Goal: Task Accomplishment & Management: Manage account settings

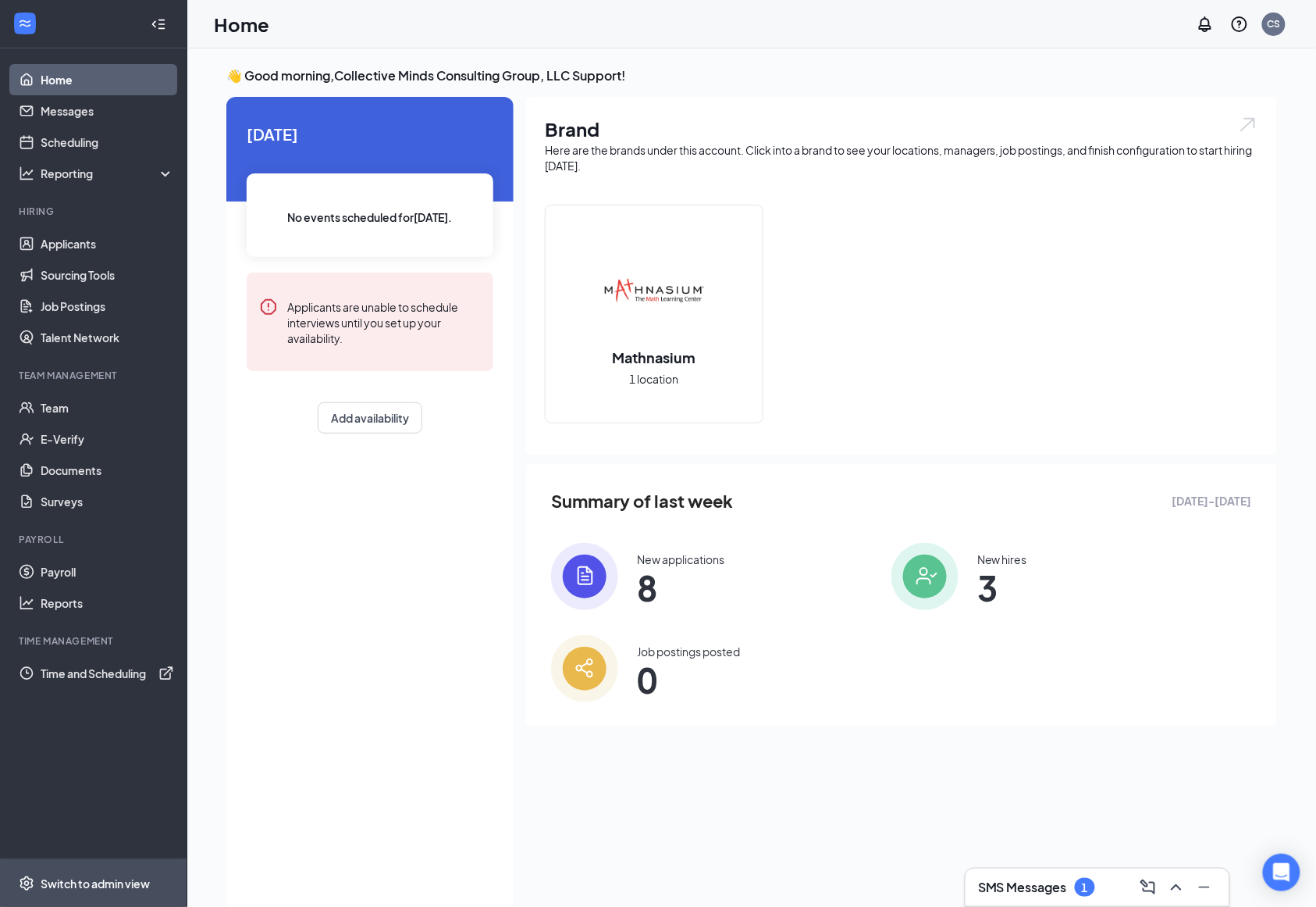
click at [104, 896] on span "Switch to admin view" at bounding box center [107, 883] width 133 height 48
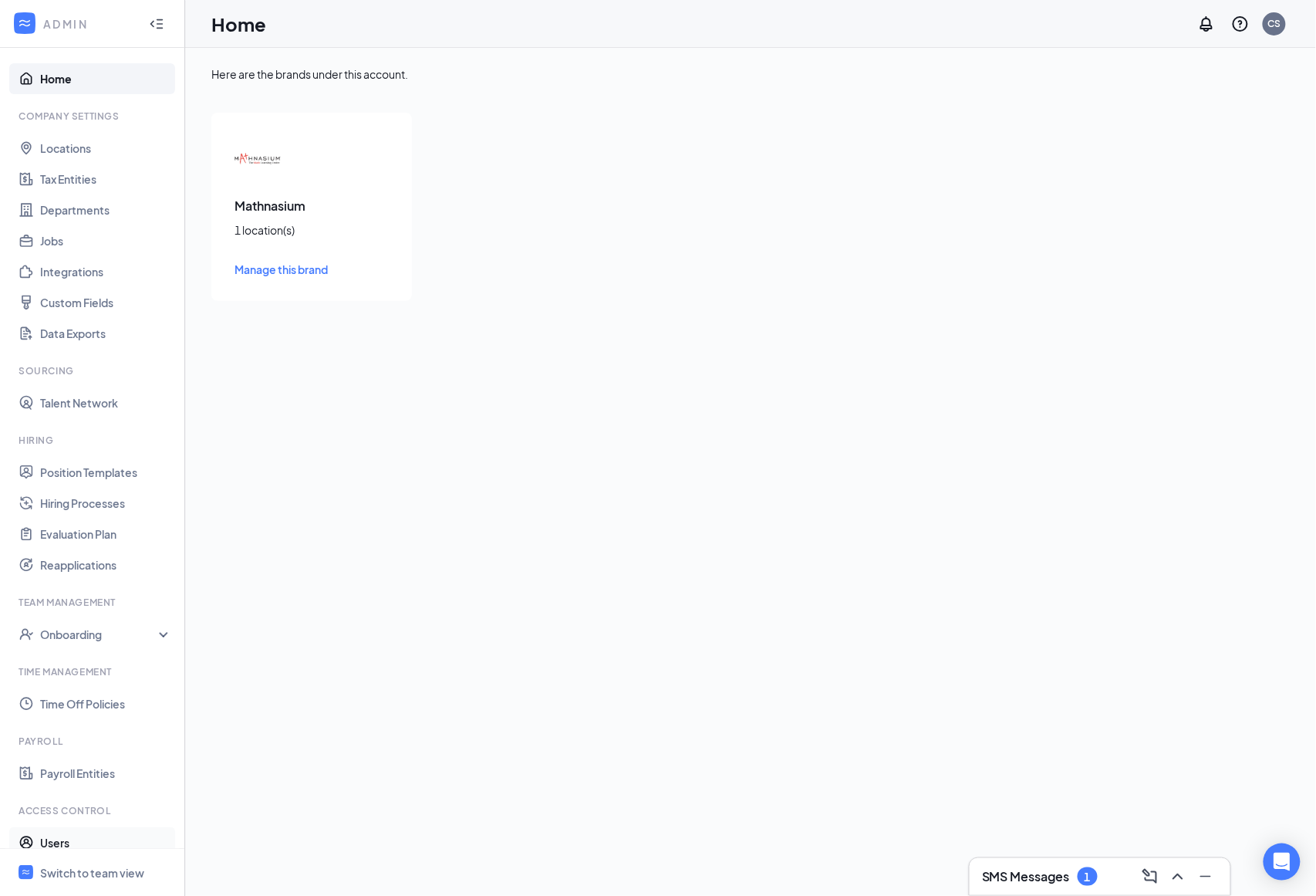
scroll to position [47, 0]
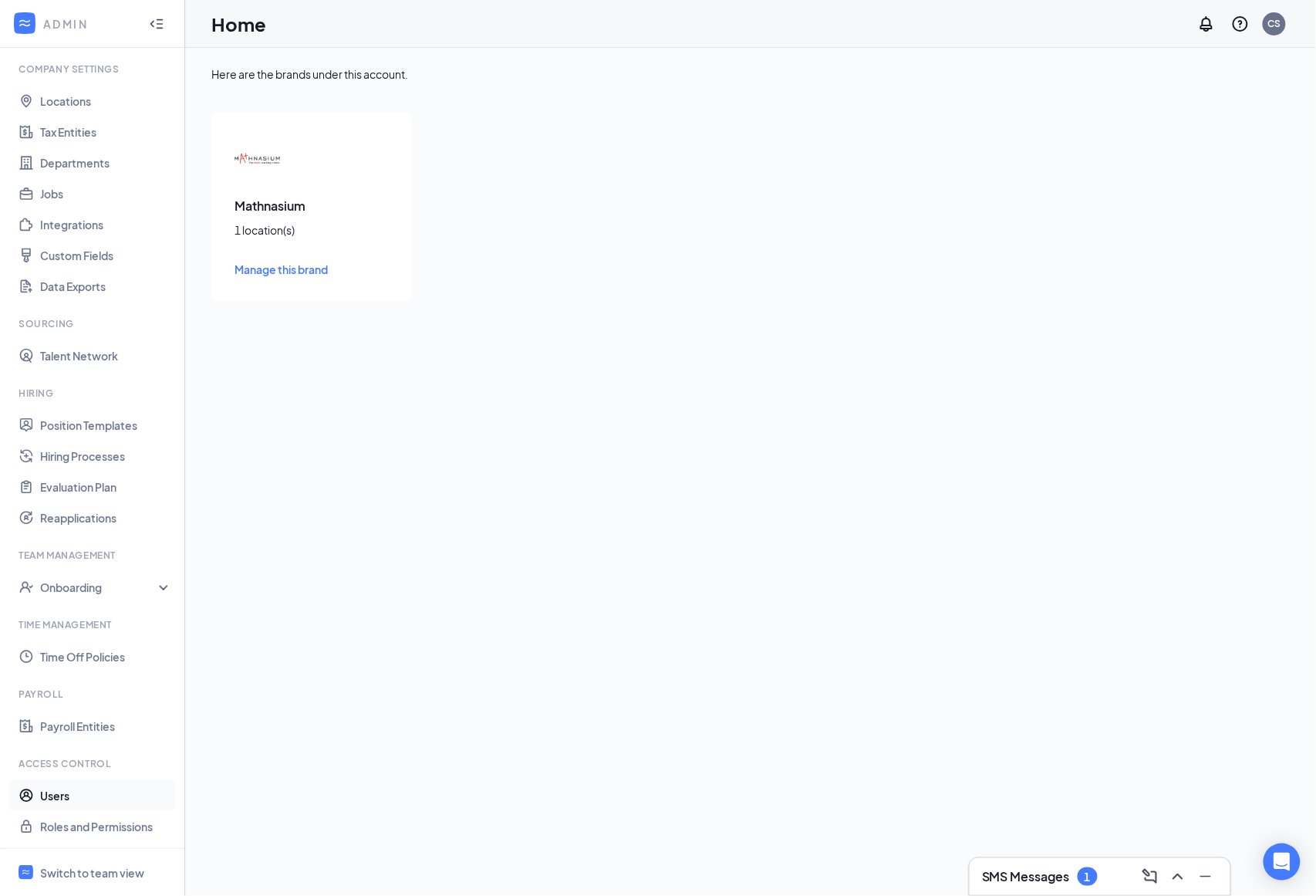
click at [111, 792] on link "Users" at bounding box center [106, 796] width 132 height 31
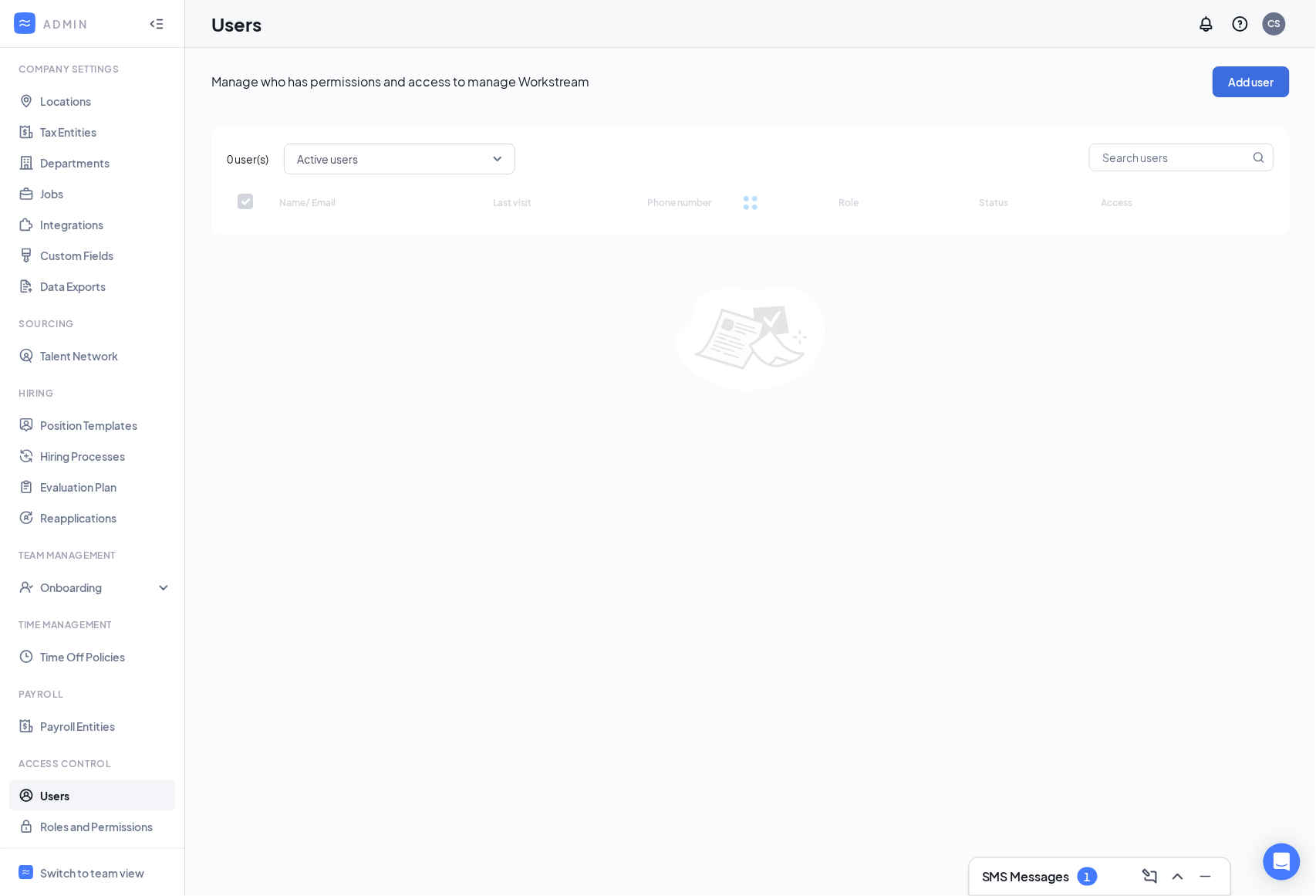
checkbox input "false"
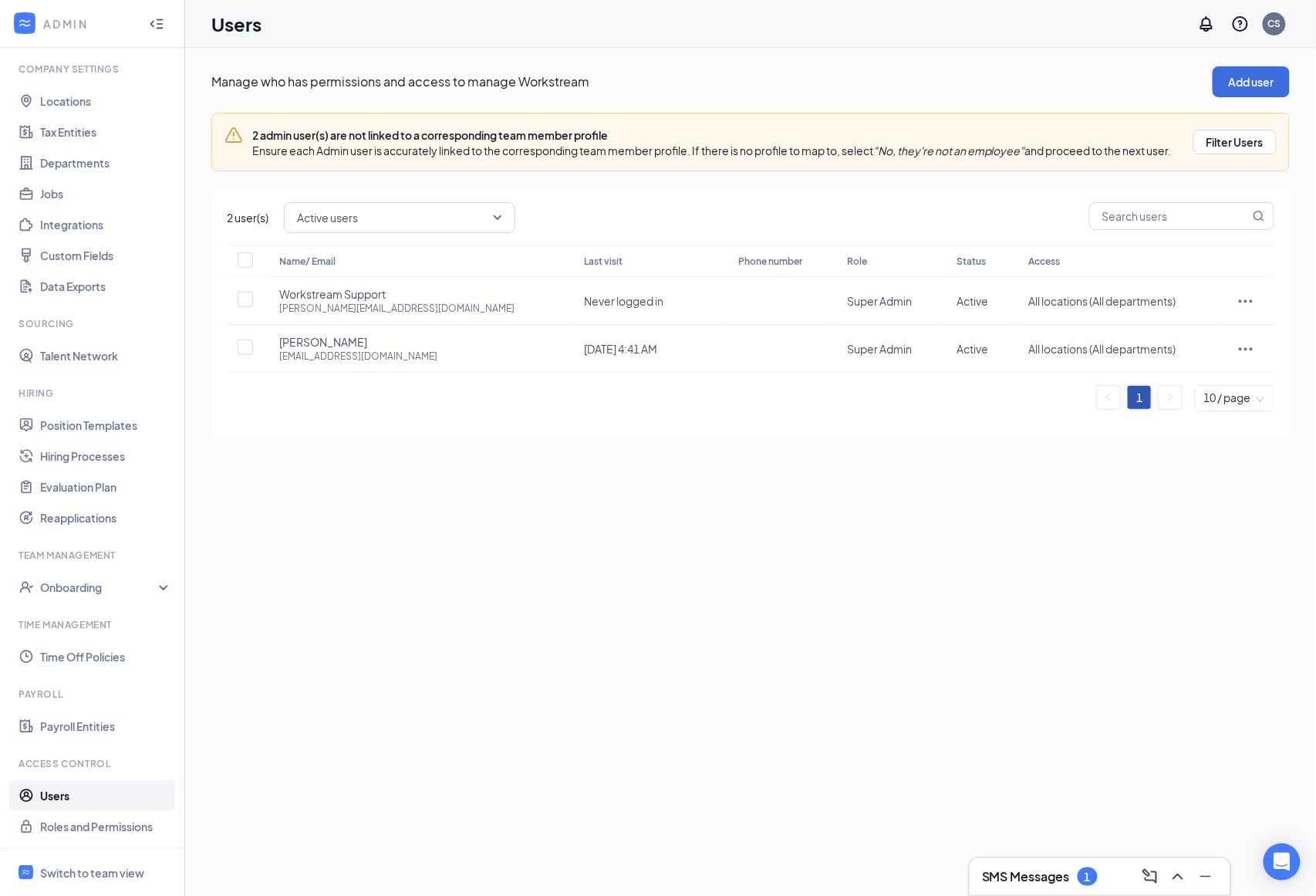
click at [1218, 65] on div "Manage who has permissions and access to manage Workstream Add user 2 admin use…" at bounding box center [751, 253] width 1131 height 410
click at [1216, 89] on button "Add user" at bounding box center [1251, 81] width 77 height 31
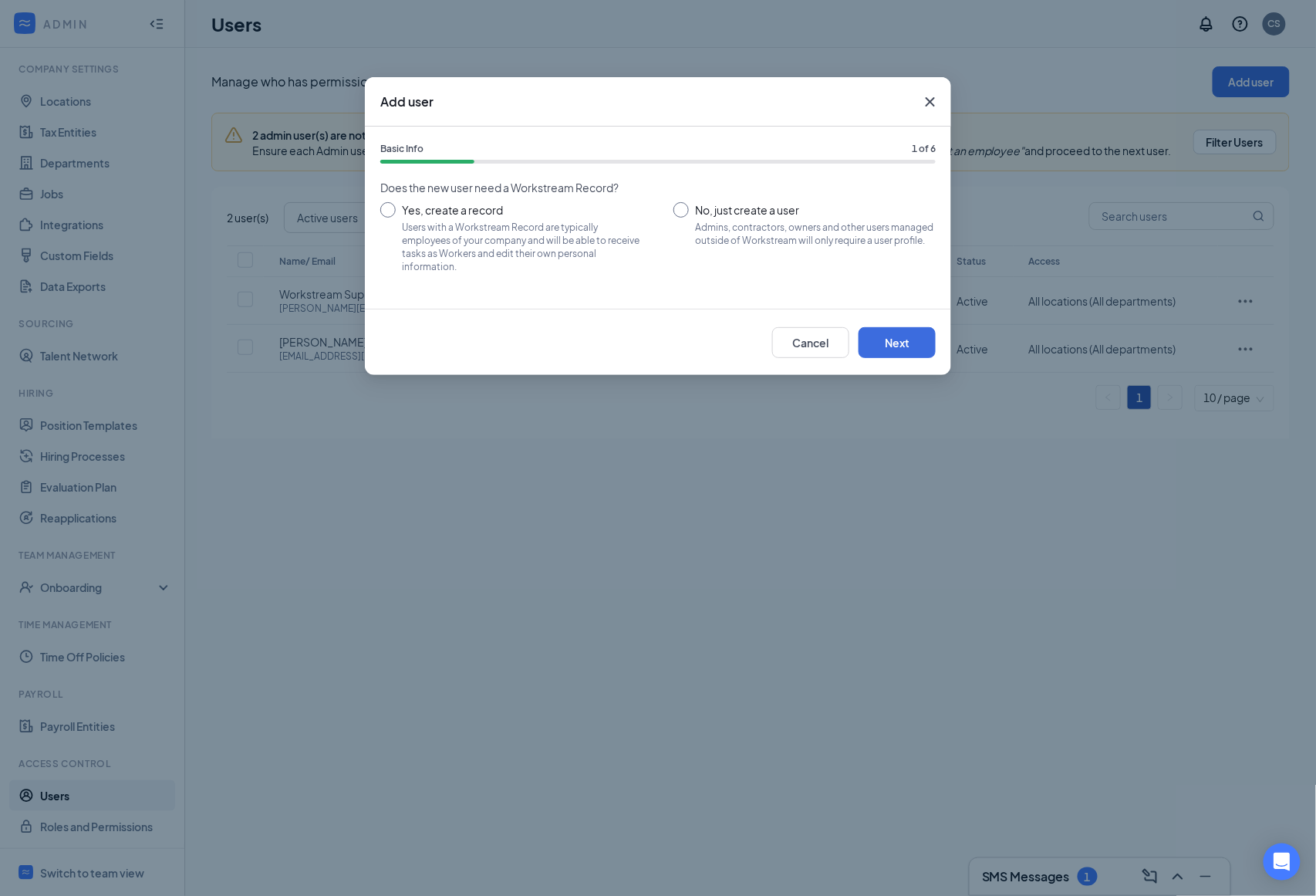
click at [728, 219] on input "No, just create a user Admins, contractors, owners and other users managed outs…" at bounding box center [805, 237] width 262 height 70
radio input "true"
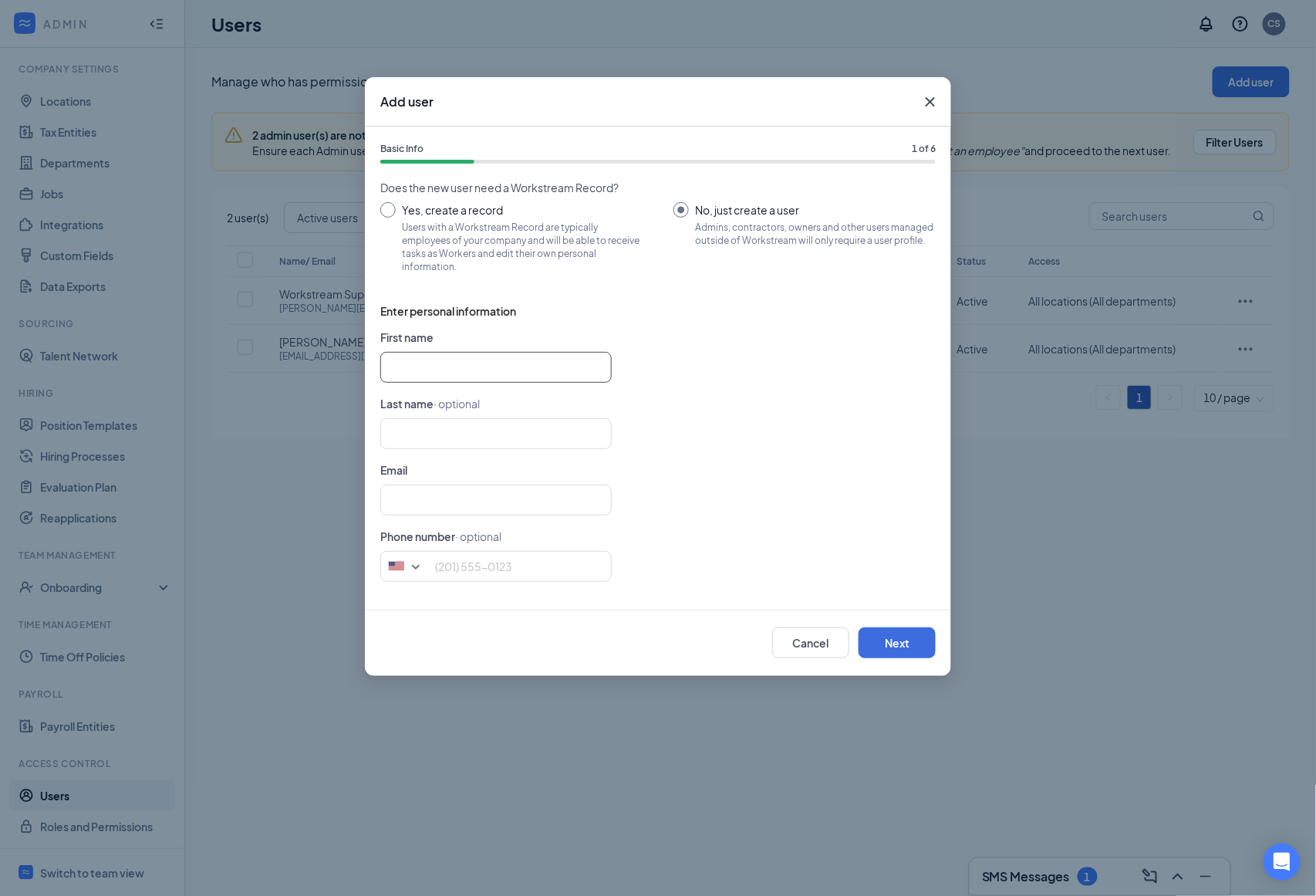
click at [555, 358] on input "text" at bounding box center [496, 368] width 231 height 31
type input "Workstream"
type input "Support"
type input "patrick.cordero+payroll@workstream.is"
click at [896, 663] on div "Cancel Next" at bounding box center [658, 642] width 586 height 66
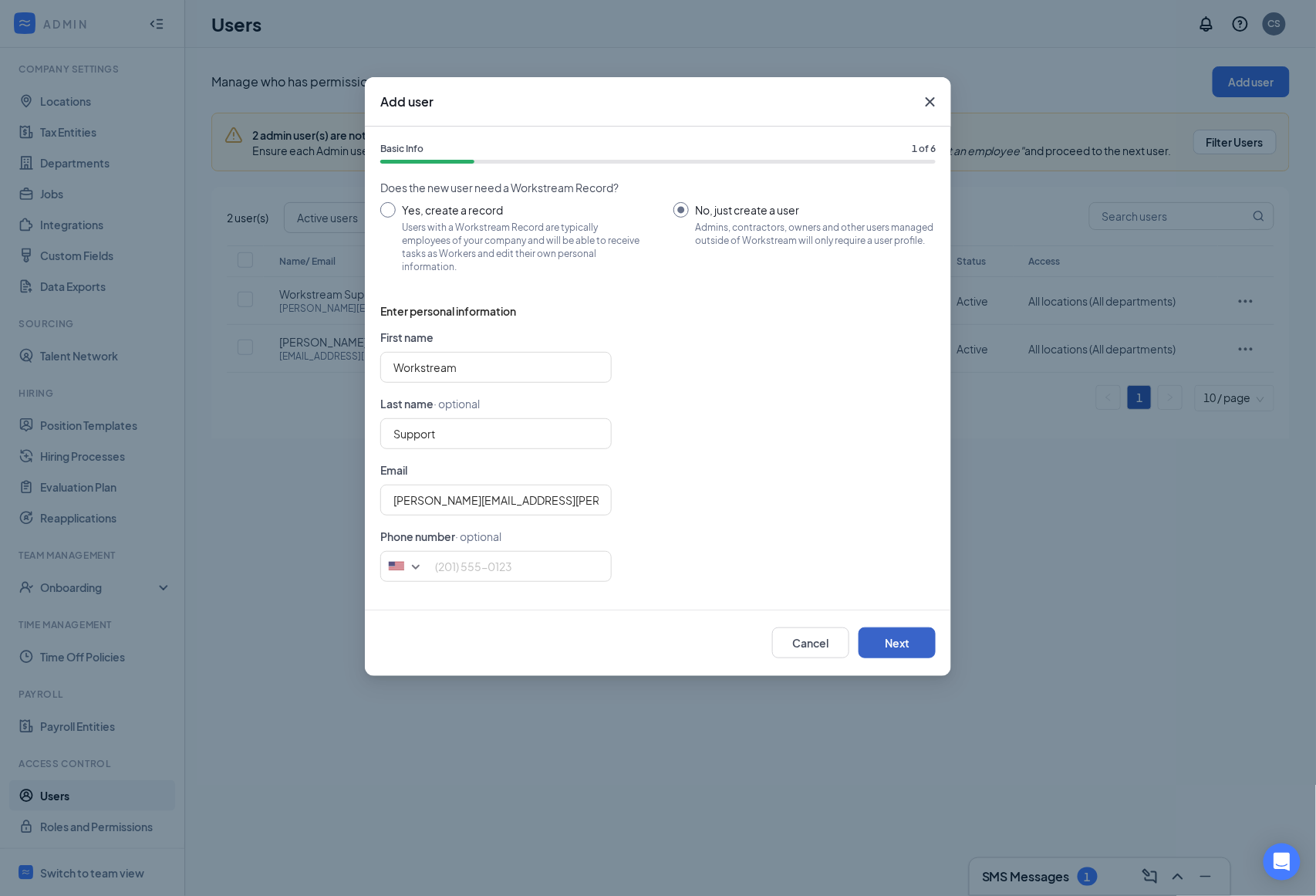
click at [907, 654] on button "Next" at bounding box center [897, 643] width 77 height 31
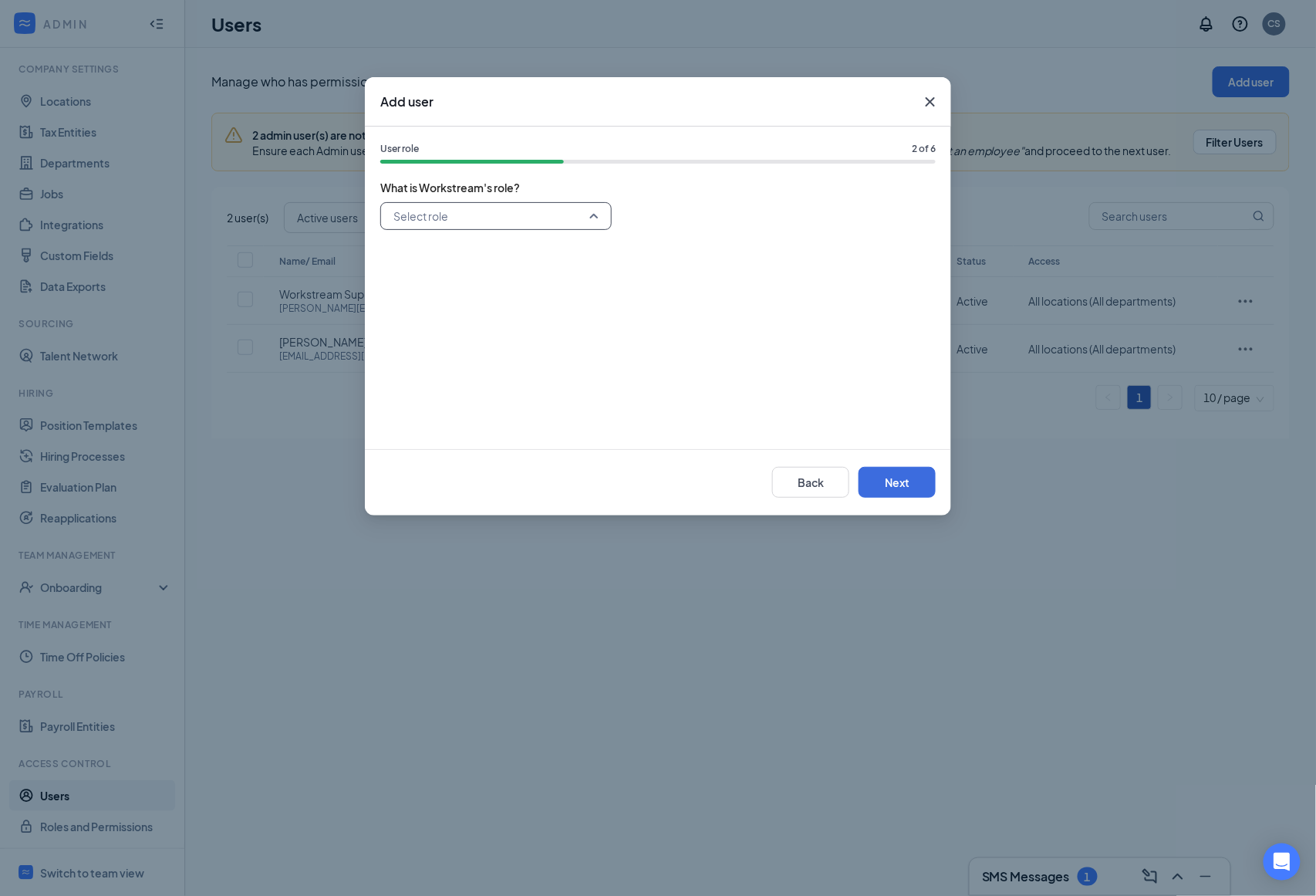
click at [573, 204] on input "search" at bounding box center [490, 216] width 202 height 26
click at [555, 248] on span "Super Admin" at bounding box center [496, 256] width 207 height 17
click at [904, 490] on button "Next" at bounding box center [897, 482] width 77 height 31
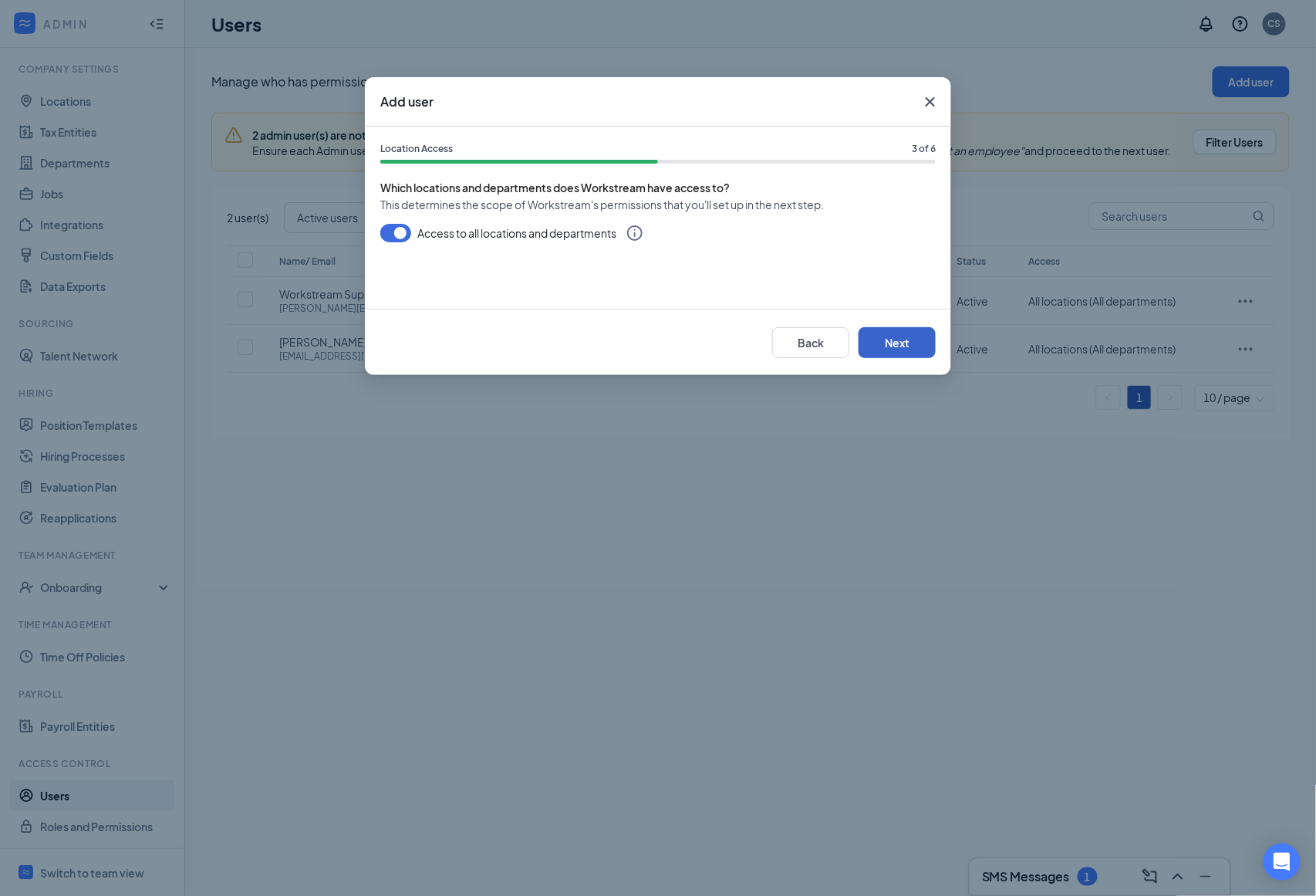
click at [882, 335] on button "Next" at bounding box center [897, 342] width 77 height 31
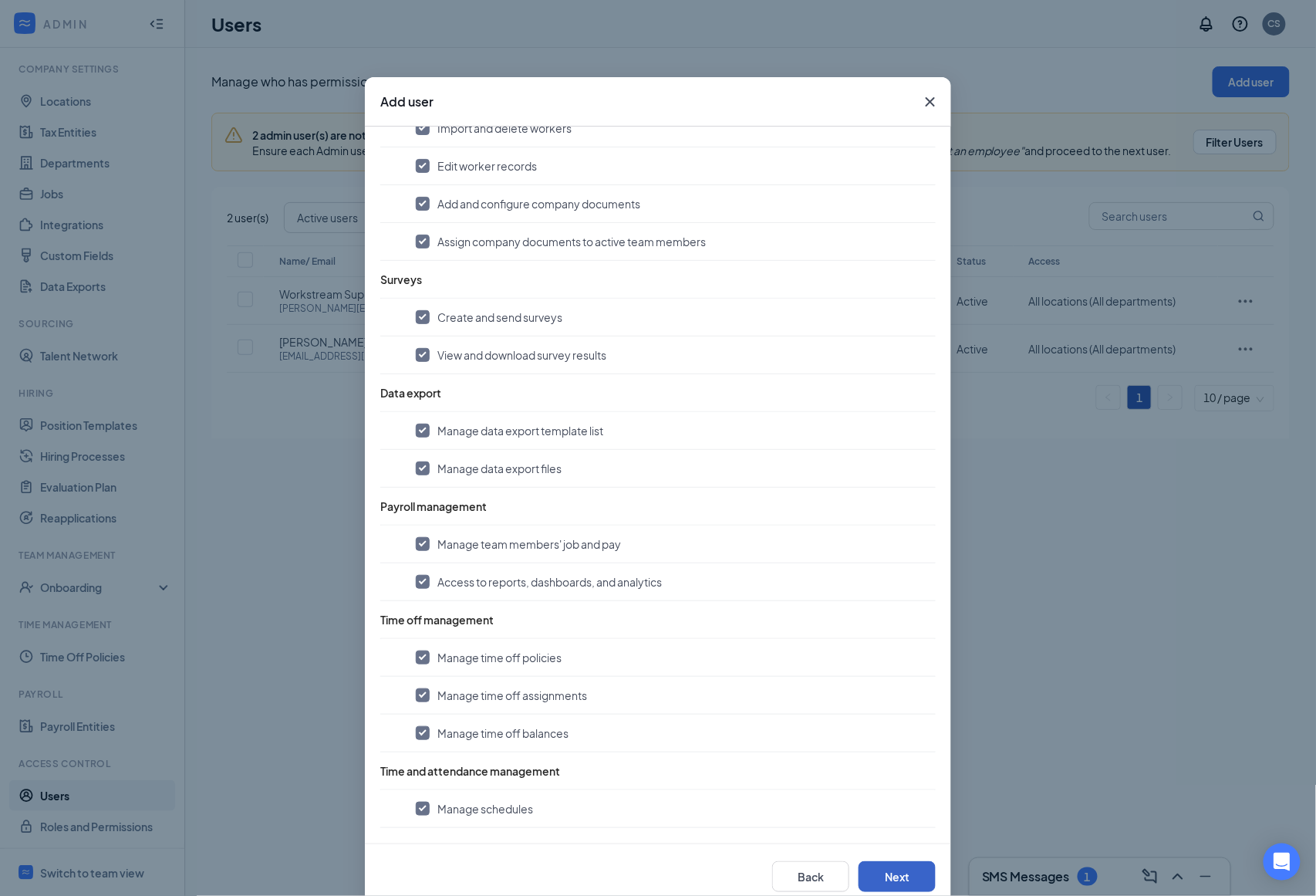
scroll to position [1497, 0]
click at [882, 874] on button "Next" at bounding box center [897, 876] width 77 height 31
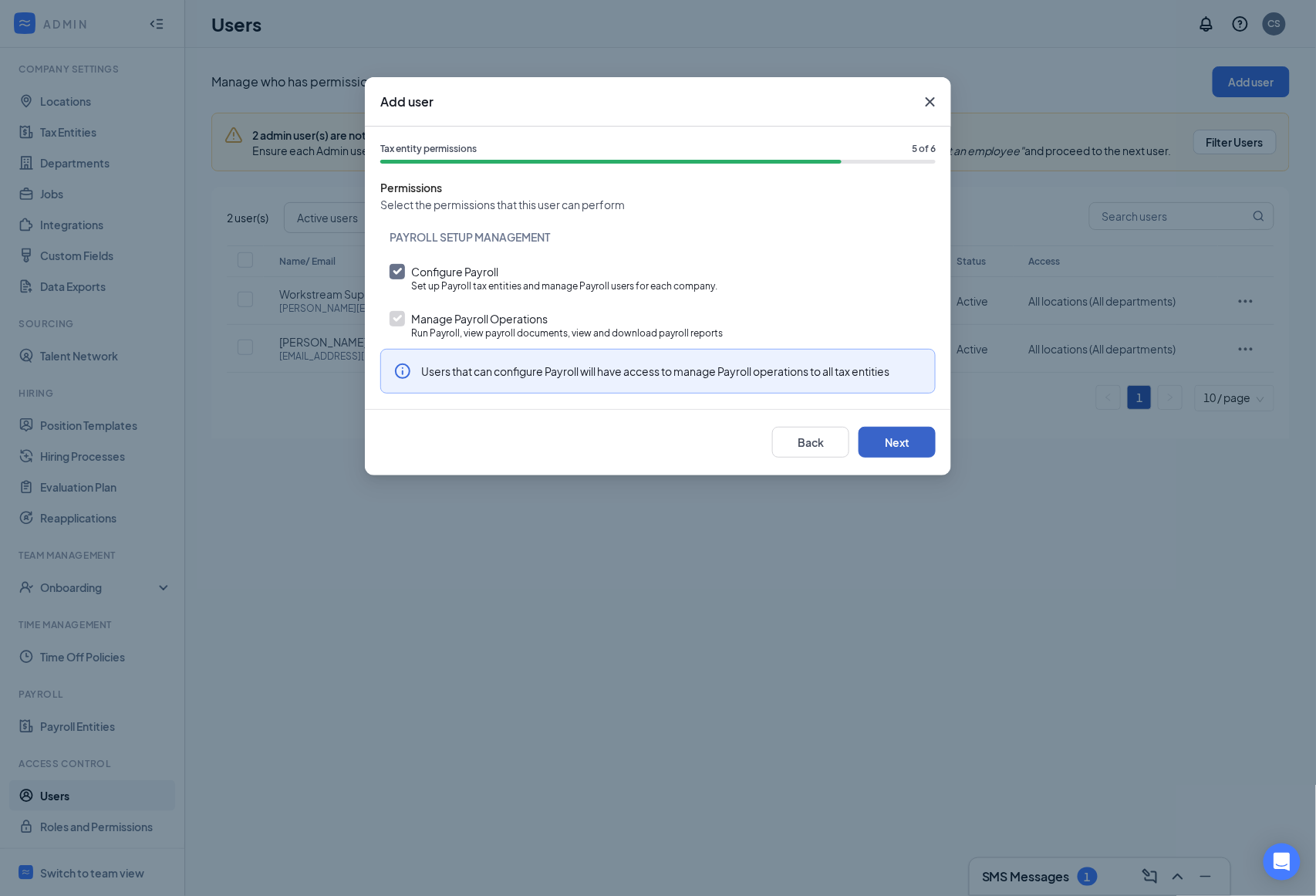
click at [891, 443] on button "Next" at bounding box center [897, 442] width 77 height 31
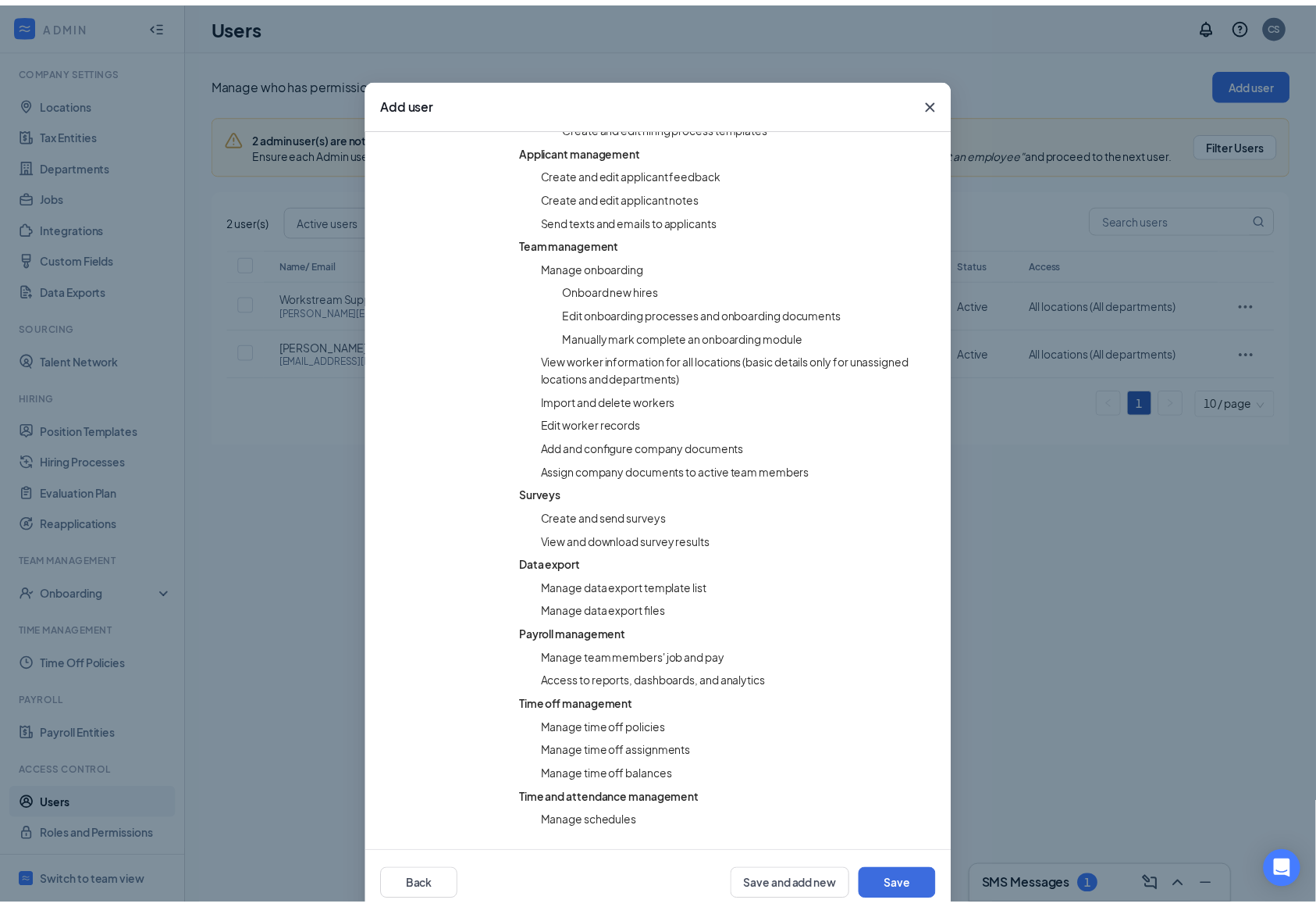
scroll to position [1004, 0]
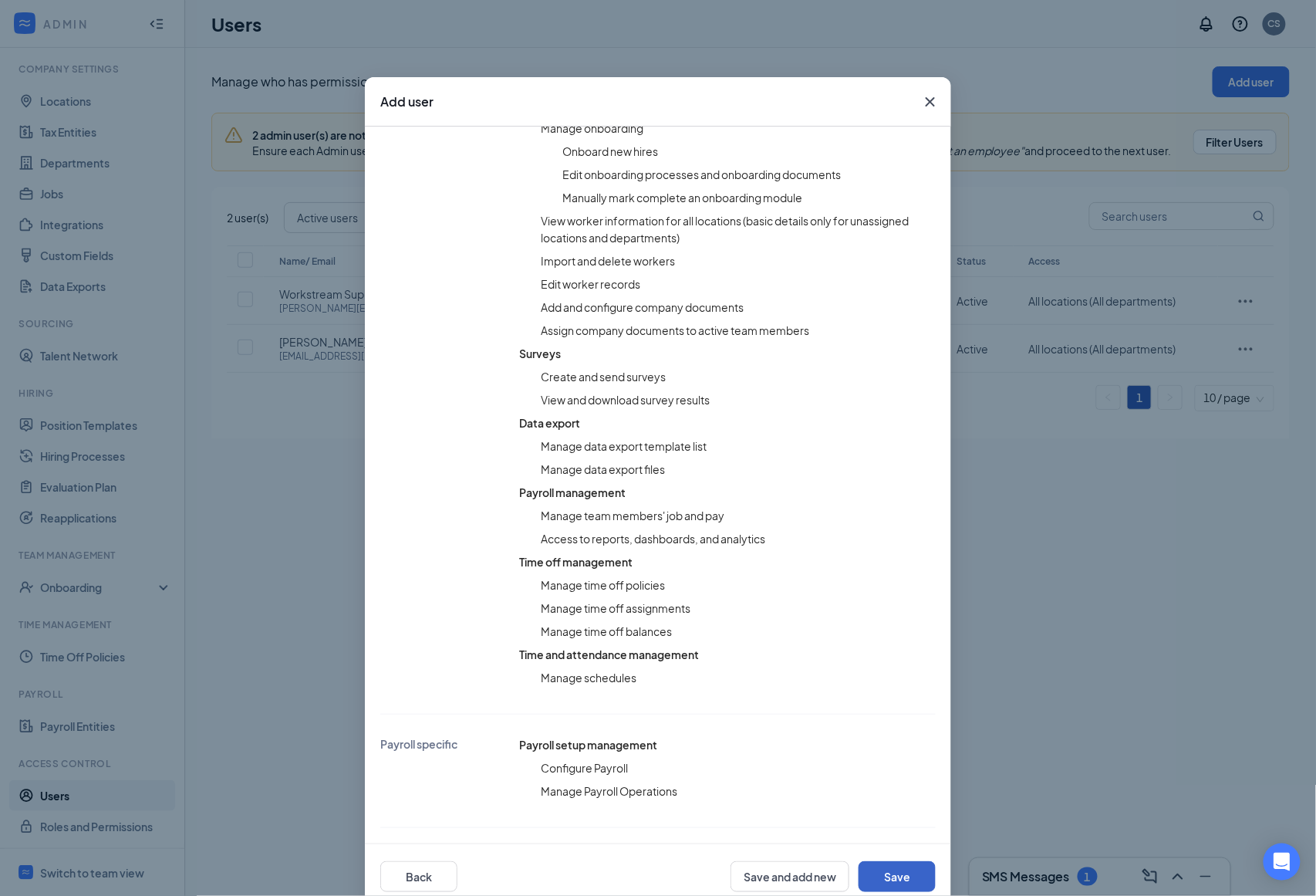
click at [889, 873] on button "Save" at bounding box center [897, 876] width 77 height 31
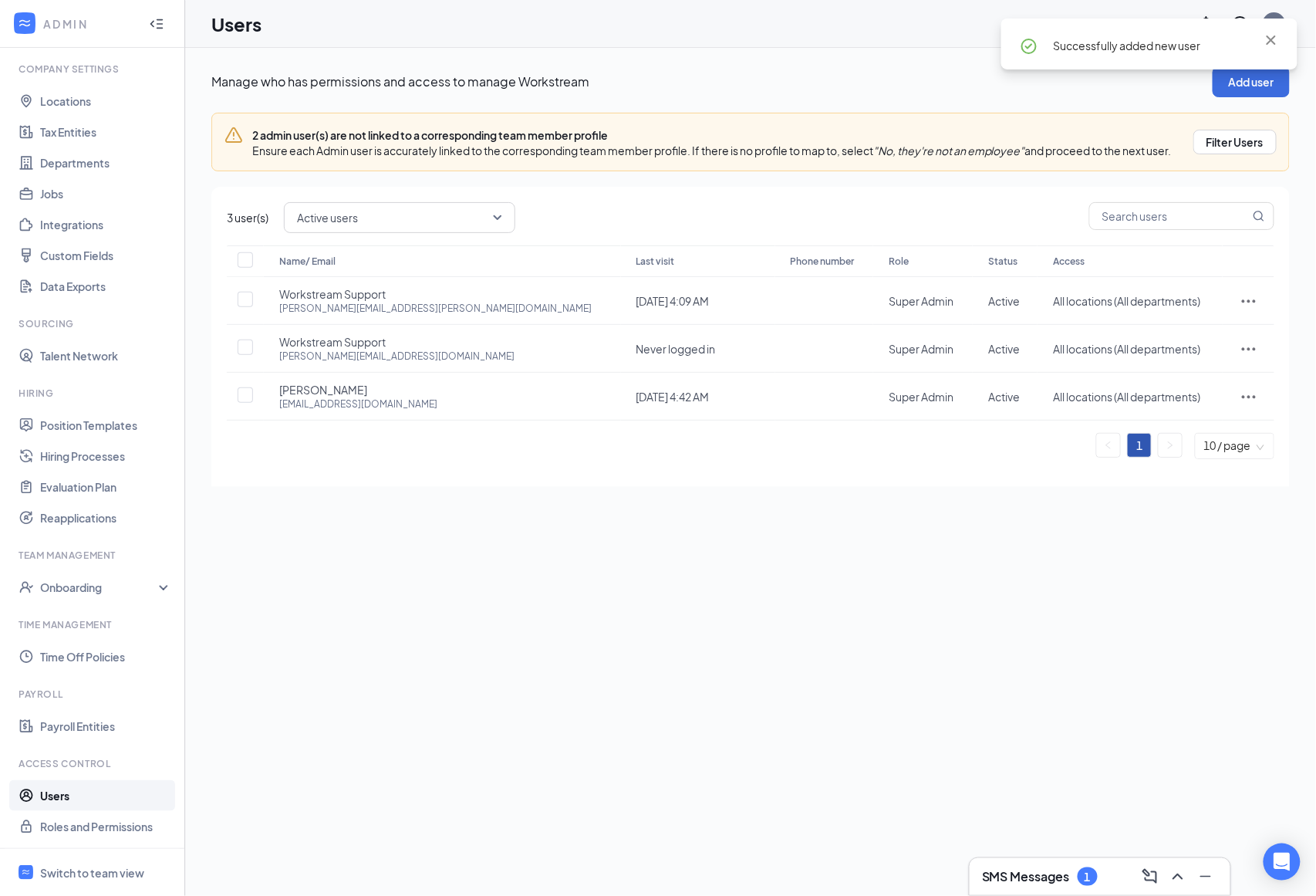
click at [728, 569] on div "Manage who has permissions and access to manage Workstream Add user 2 admin use…" at bounding box center [751, 471] width 1131 height 848
click at [98, 872] on div "Switch to team view" at bounding box center [91, 873] width 104 height 15
